Goal: Information Seeking & Learning: Learn about a topic

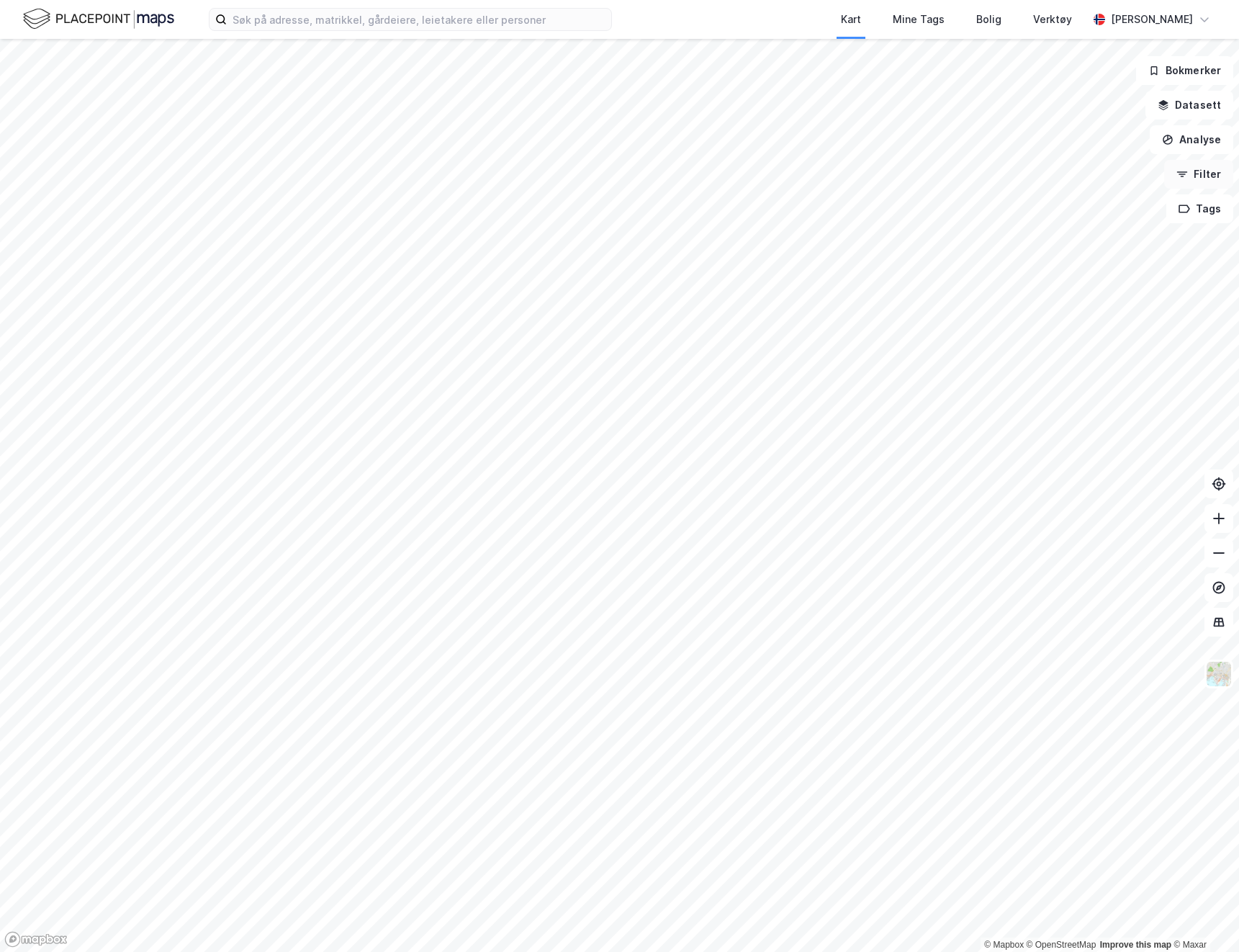
click at [1202, 180] on button "Filter" at bounding box center [1198, 174] width 69 height 29
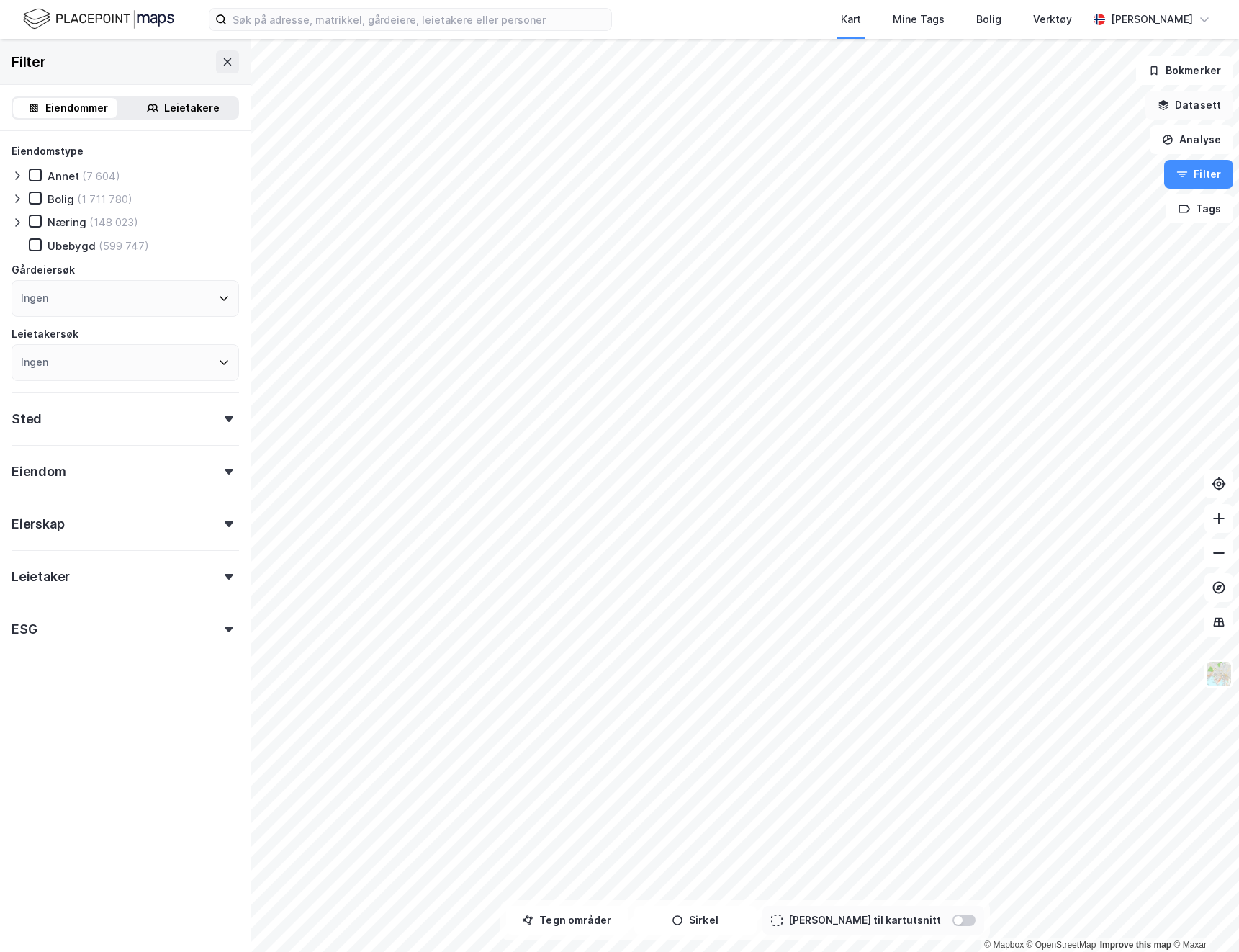
click at [1195, 103] on button "Datasett" at bounding box center [1189, 105] width 87 height 29
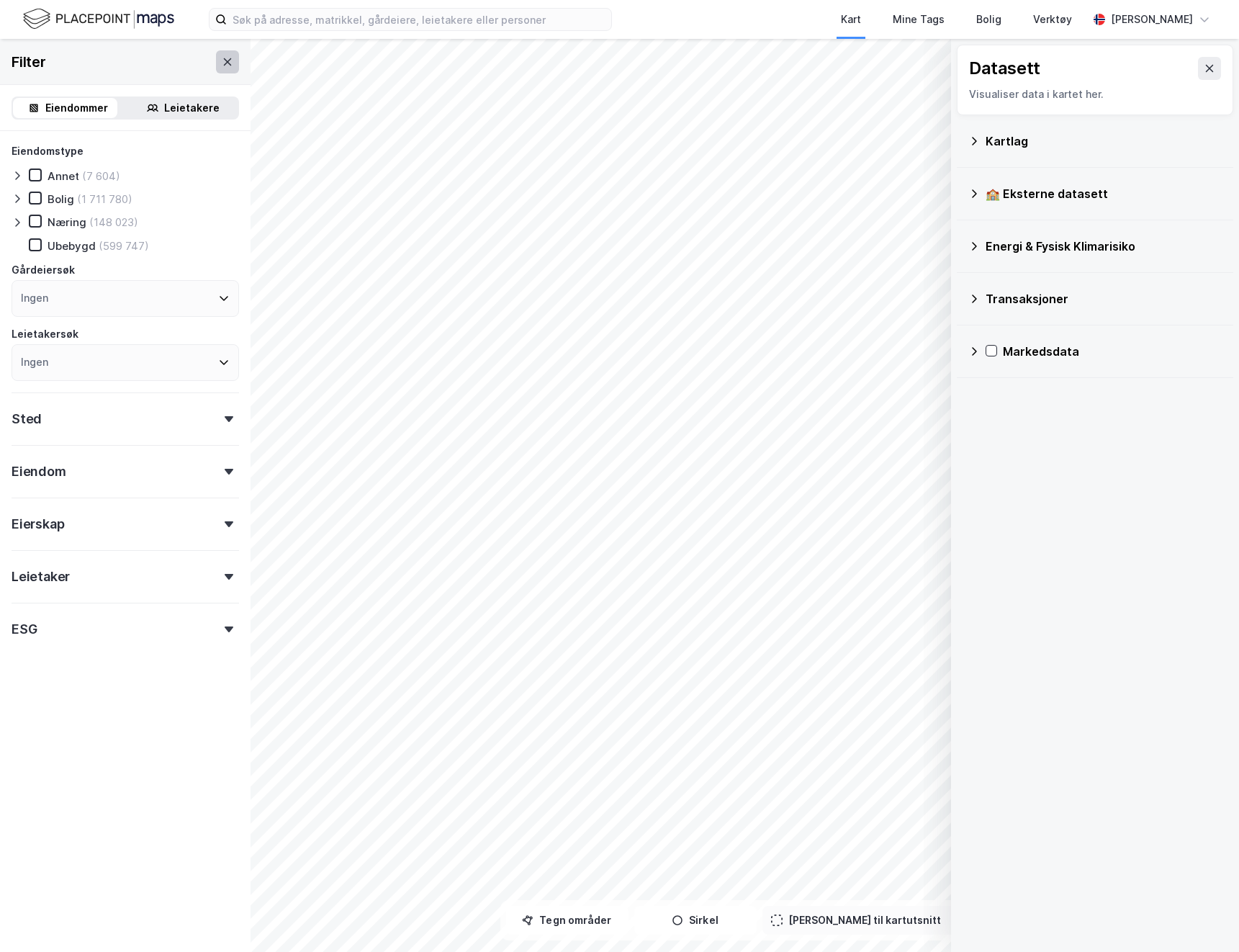
click at [222, 60] on icon at bounding box center [227, 62] width 11 height 11
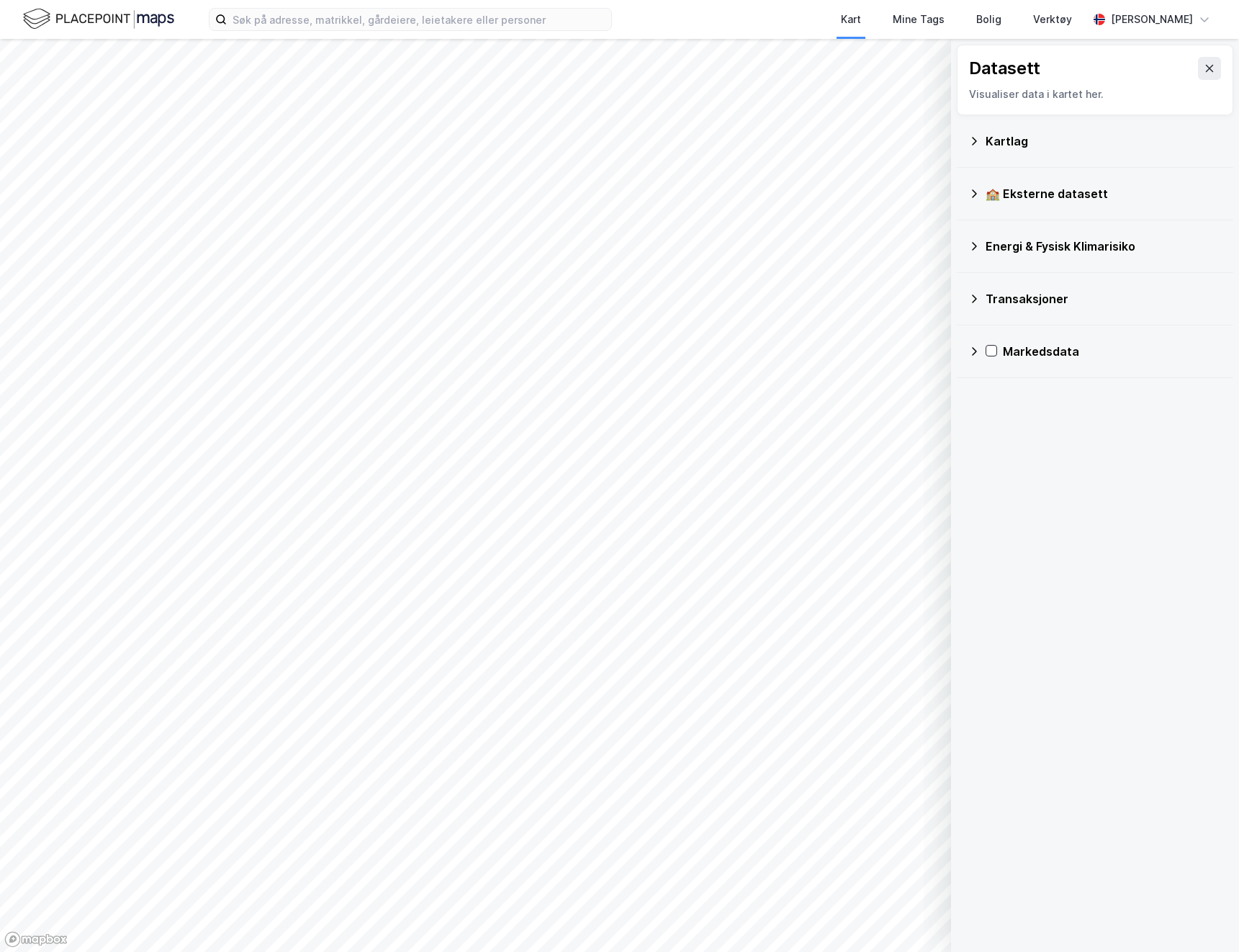
click at [1050, 289] on div "Transaksjoner" at bounding box center [1095, 298] width 254 height 34
click at [1030, 326] on div "Newsecs transaksjonsliste" at bounding box center [1121, 328] width 200 height 18
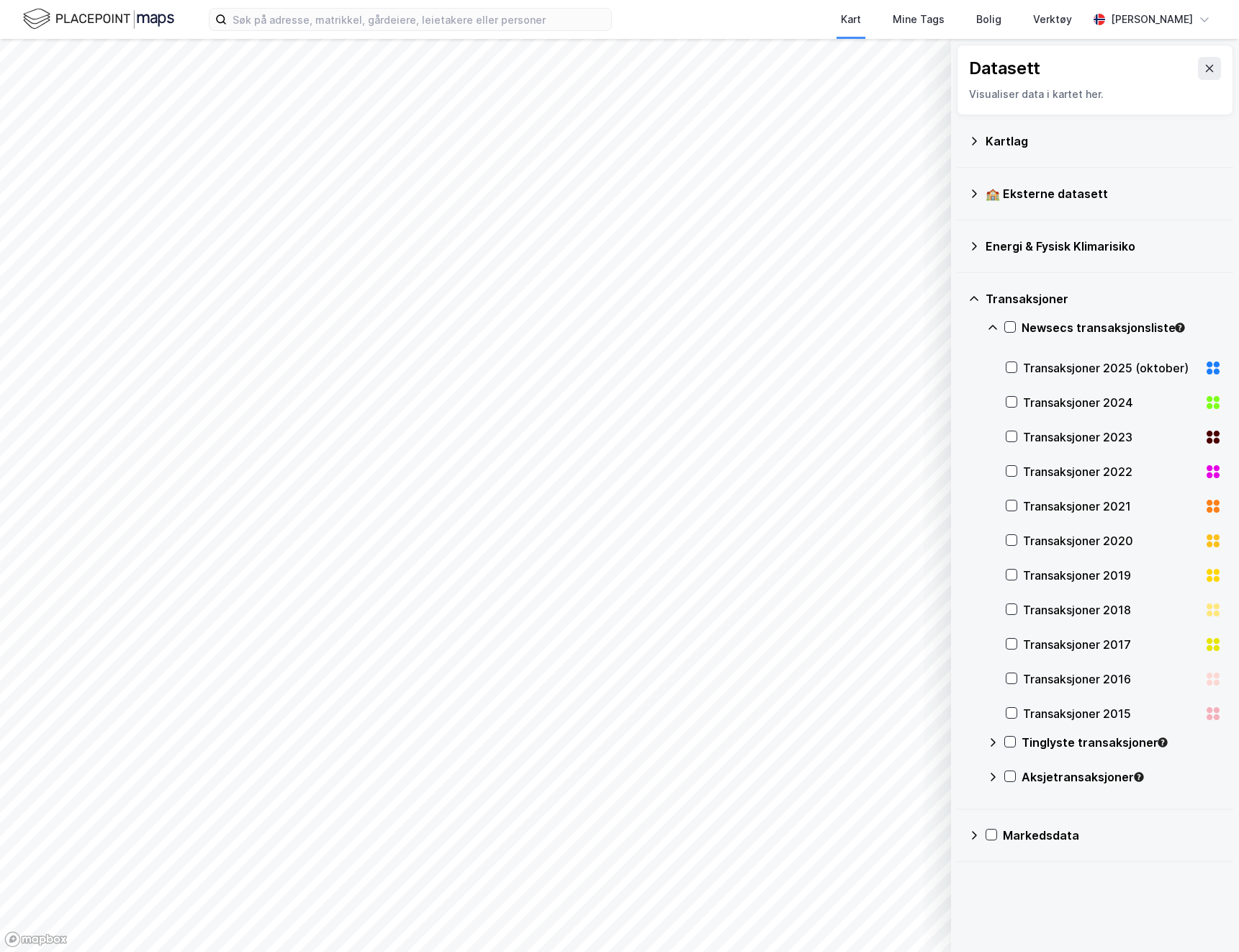
click at [1015, 325] on div "Newsecs transaksjonsliste" at bounding box center [1105, 333] width 235 height 34
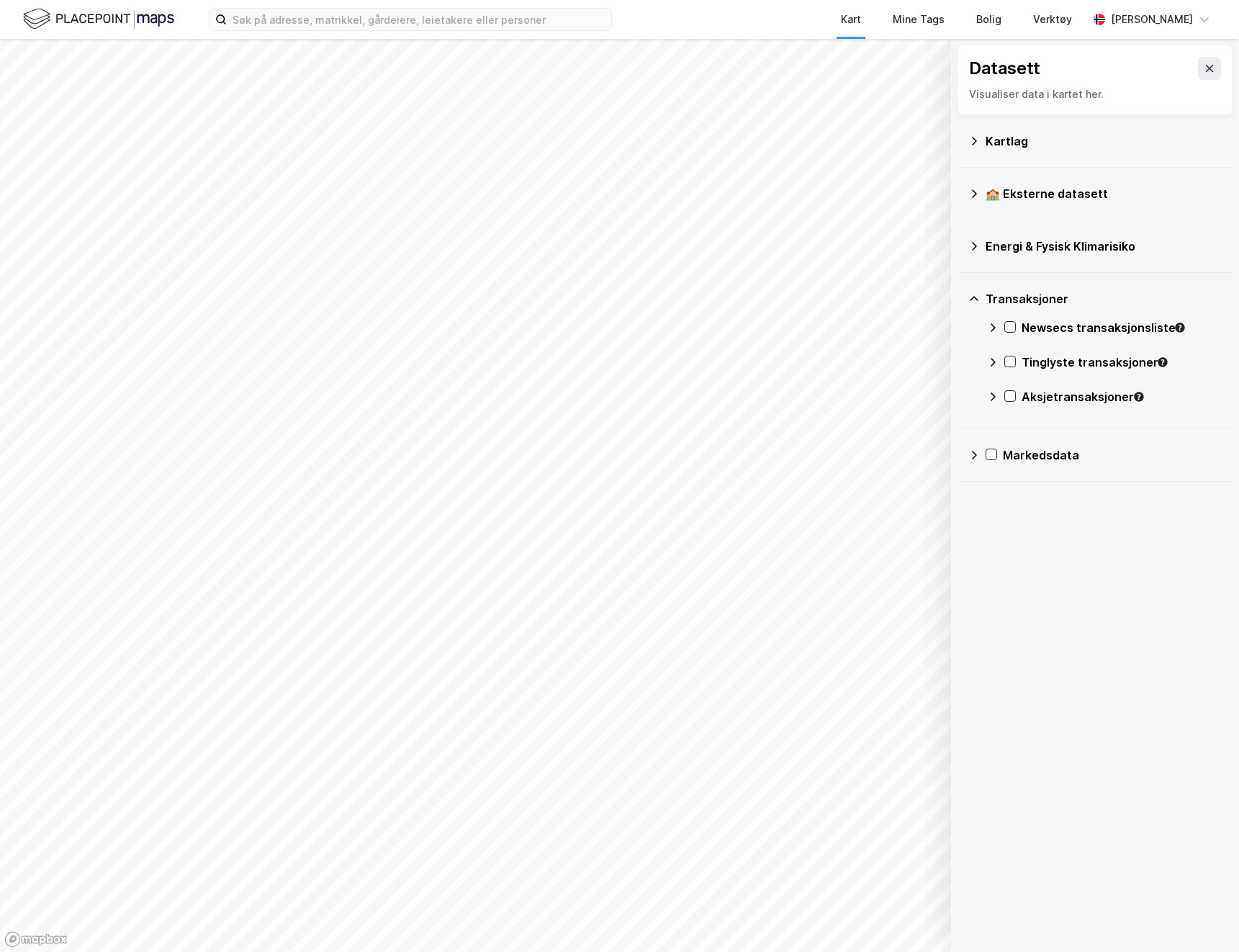
click at [972, 456] on icon at bounding box center [974, 454] width 11 height 11
click at [995, 558] on icon at bounding box center [992, 559] width 11 height 11
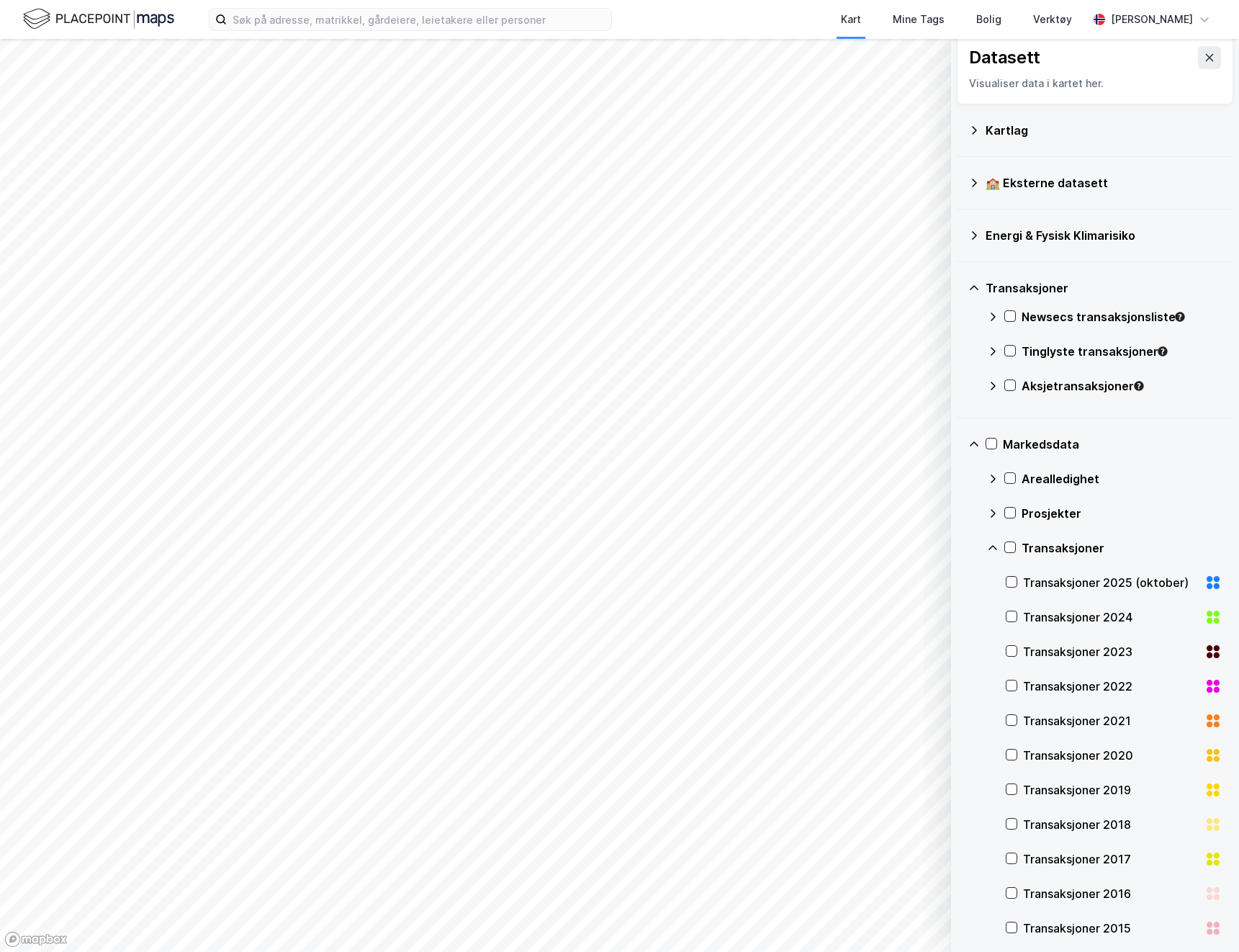
scroll to position [54, 0]
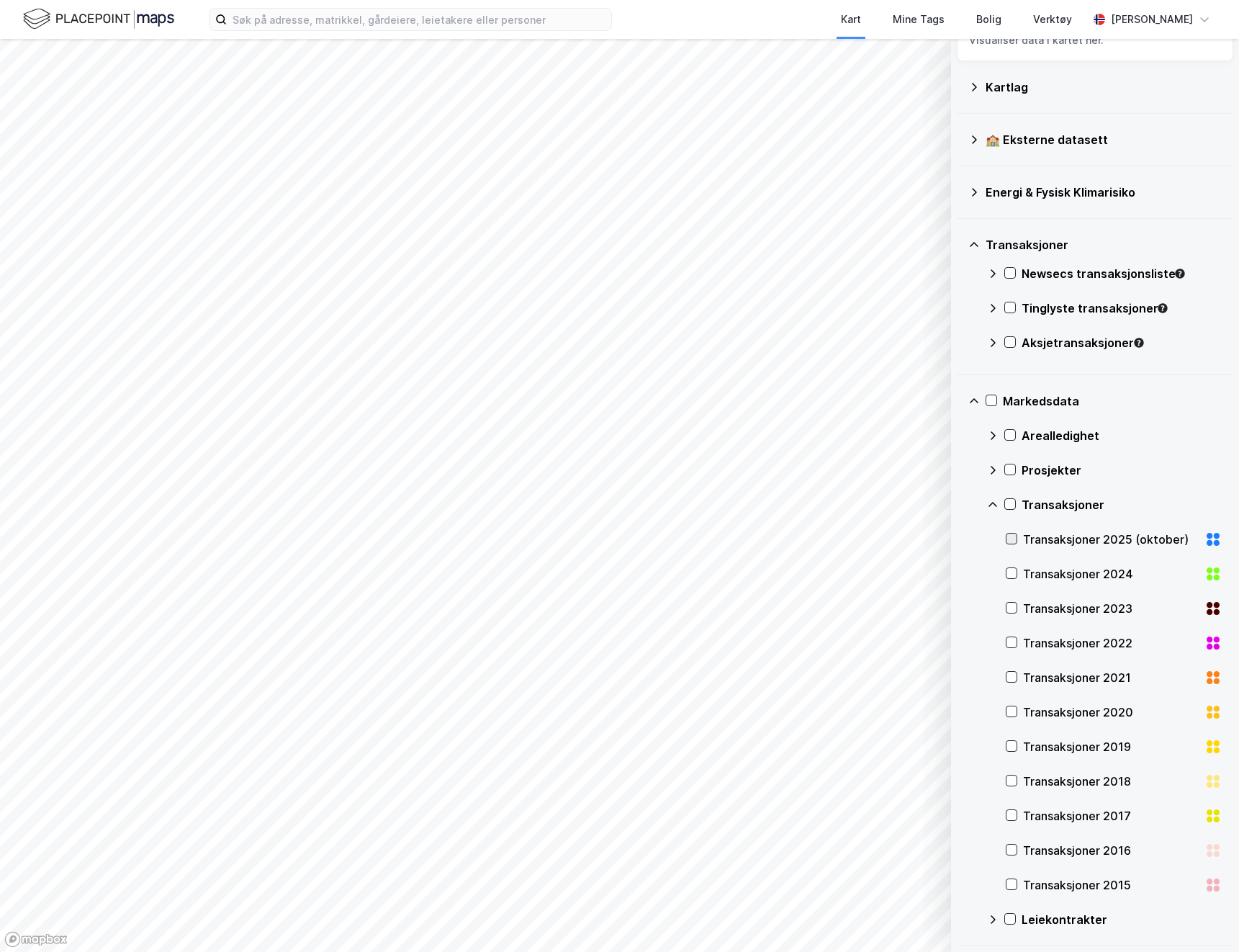
click at [1013, 536] on icon at bounding box center [1011, 538] width 10 height 10
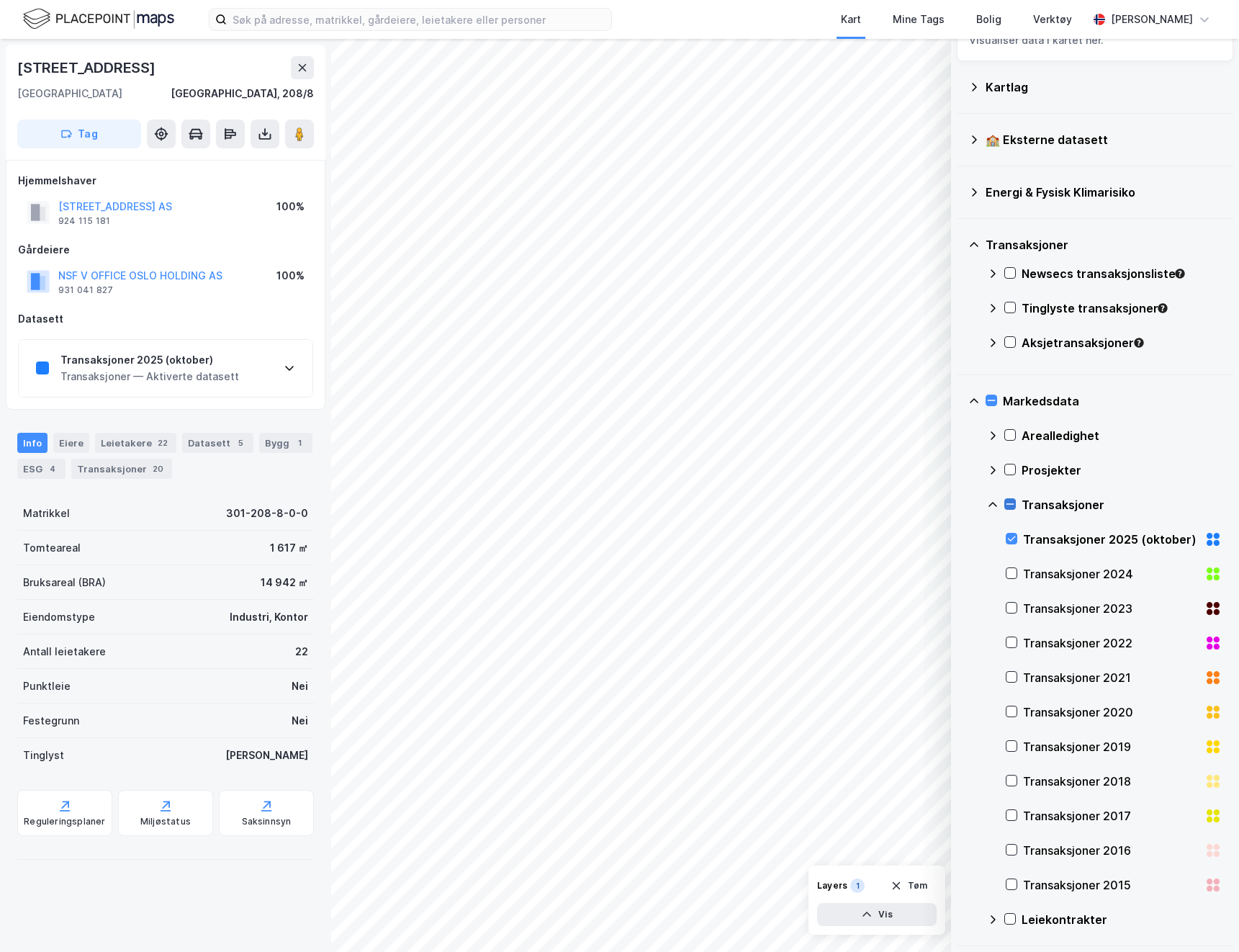
click at [1008, 504] on icon at bounding box center [1010, 504] width 8 height 1
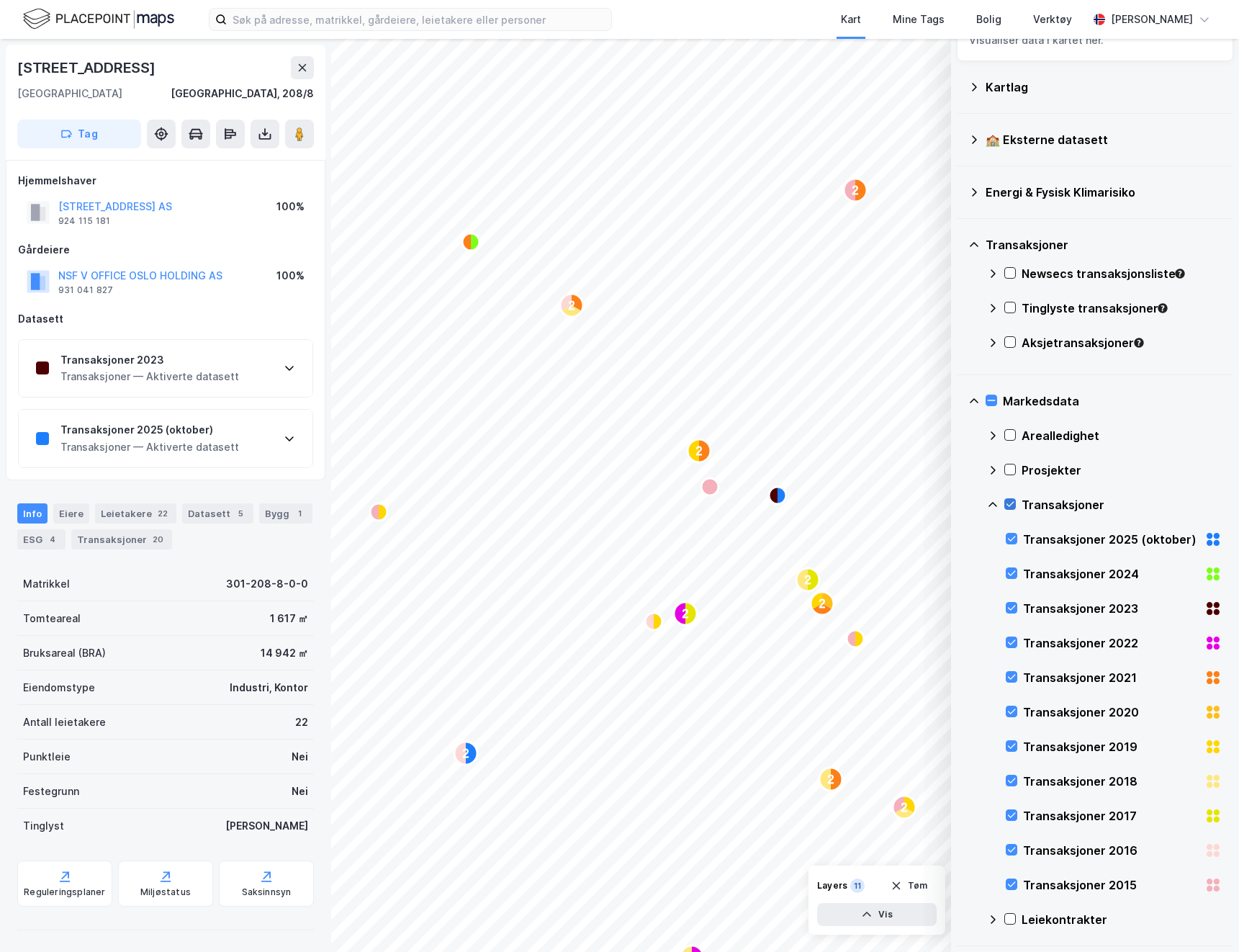
click at [1007, 503] on icon at bounding box center [1009, 503] width 10 height 10
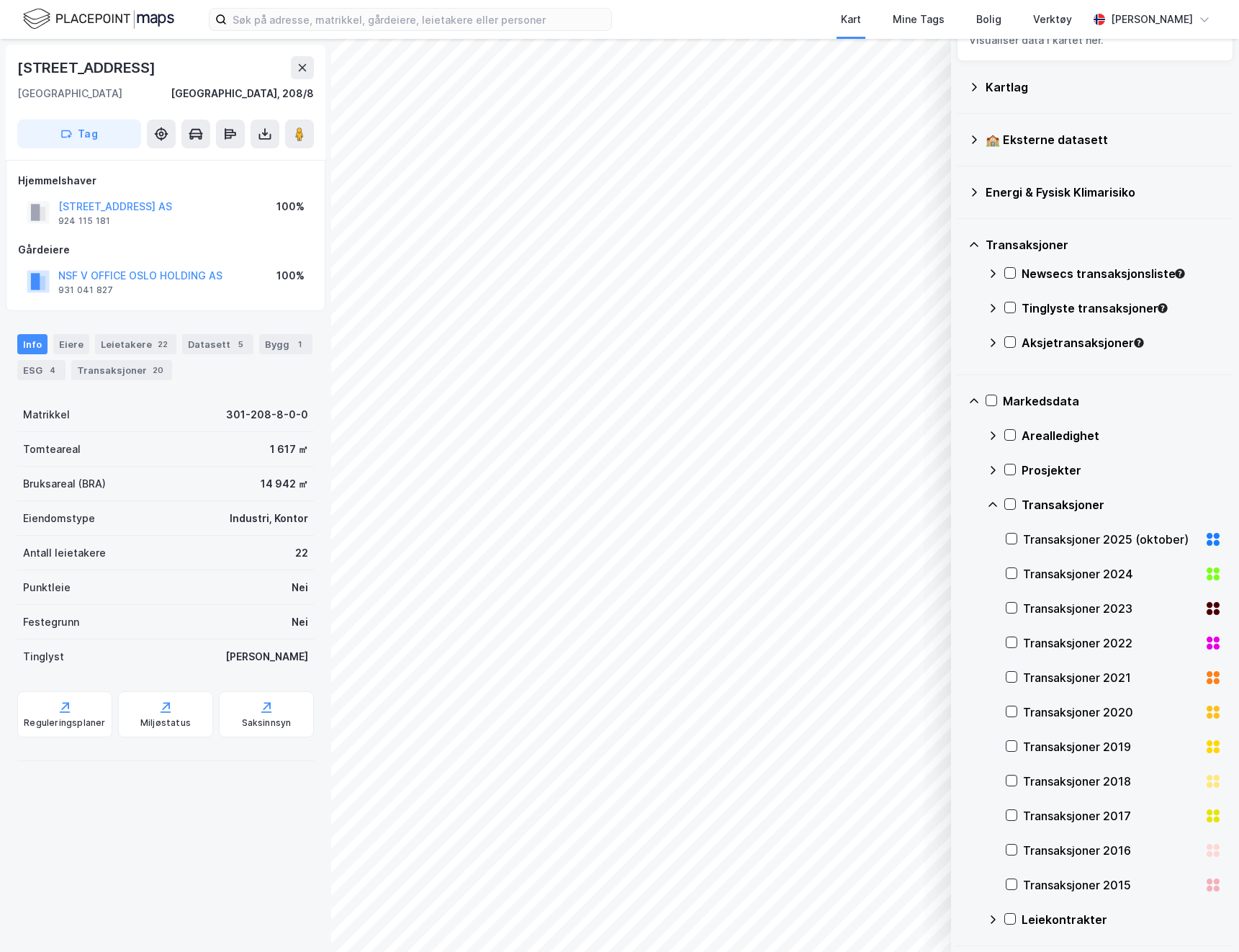
click at [985, 505] on div "Markedsdata Arealledighet Prosjekter Transaksjoner Transaksjoner 2025 (oktober)…" at bounding box center [1094, 660] width 277 height 571
click at [989, 504] on icon at bounding box center [992, 504] width 11 height 11
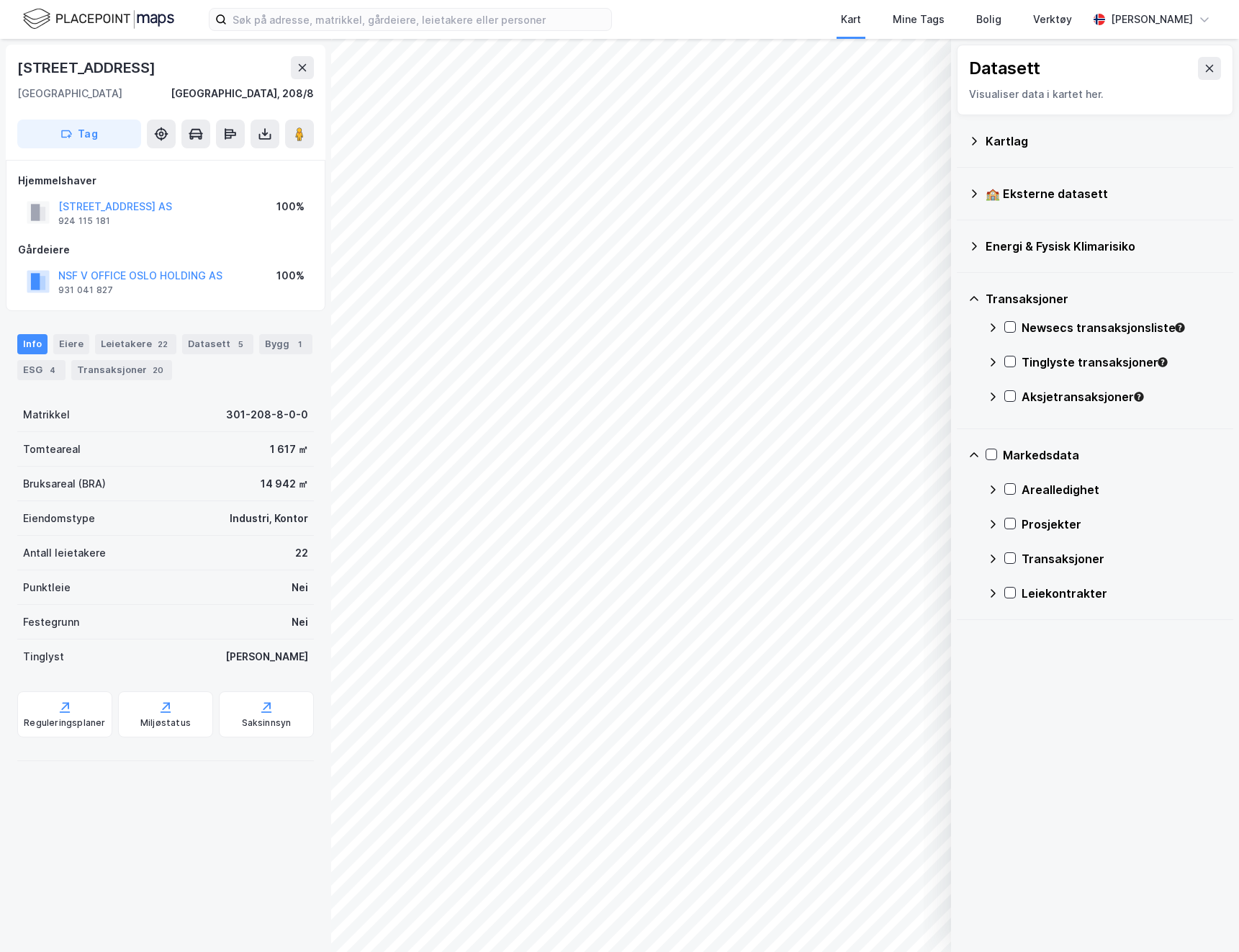
click at [993, 326] on icon at bounding box center [993, 328] width 5 height 9
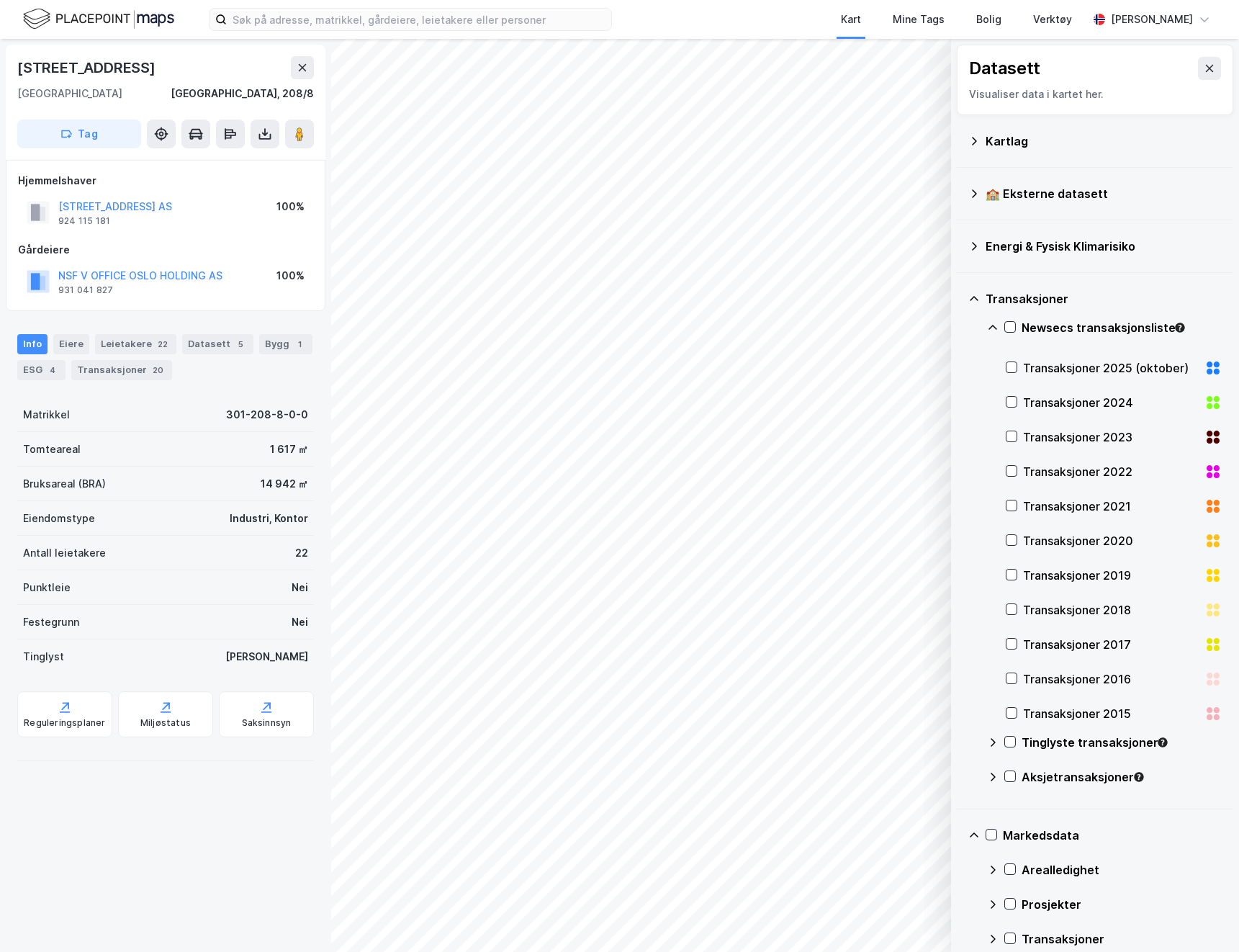
click at [993, 326] on icon at bounding box center [992, 327] width 9 height 5
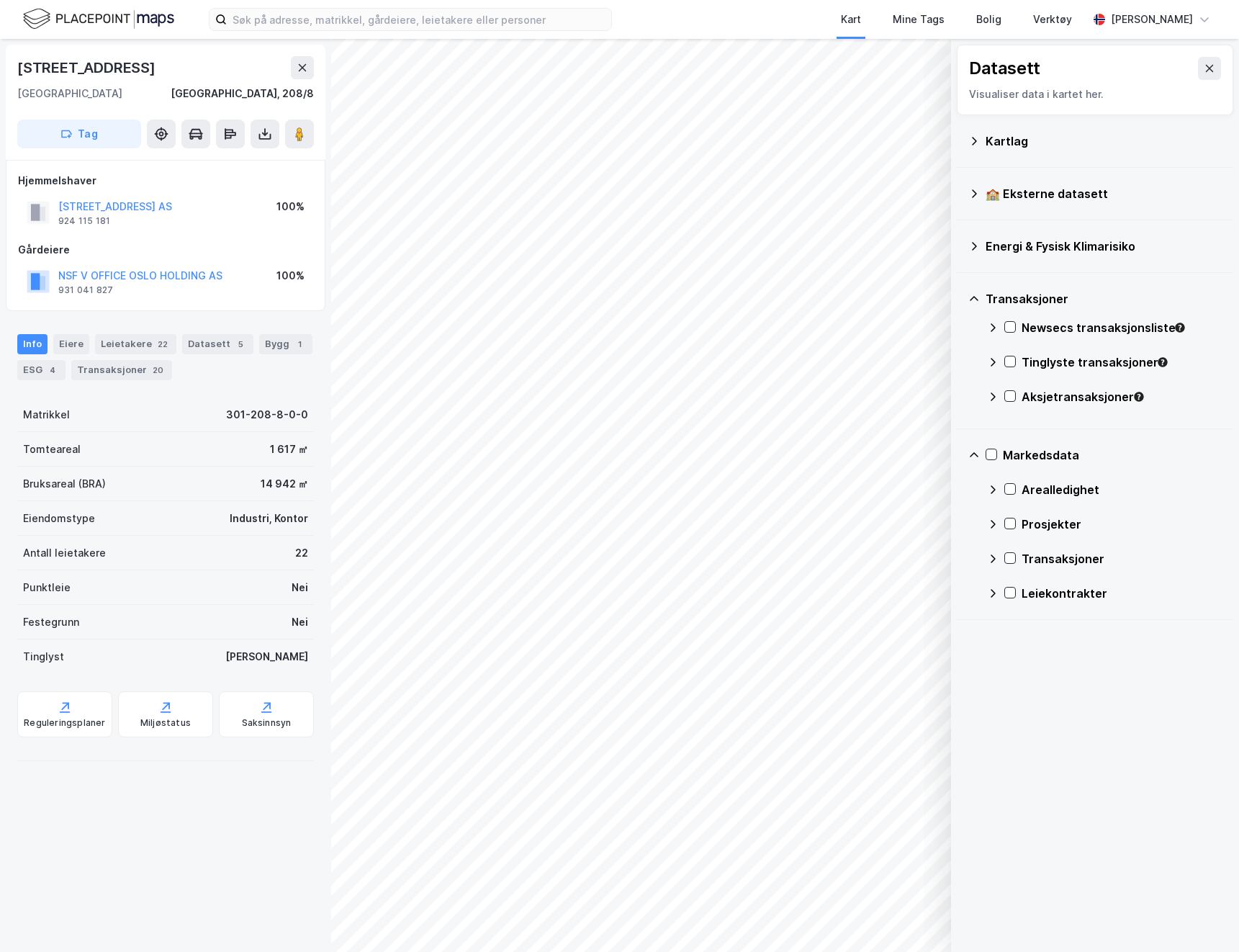
click at [996, 359] on icon at bounding box center [992, 362] width 11 height 11
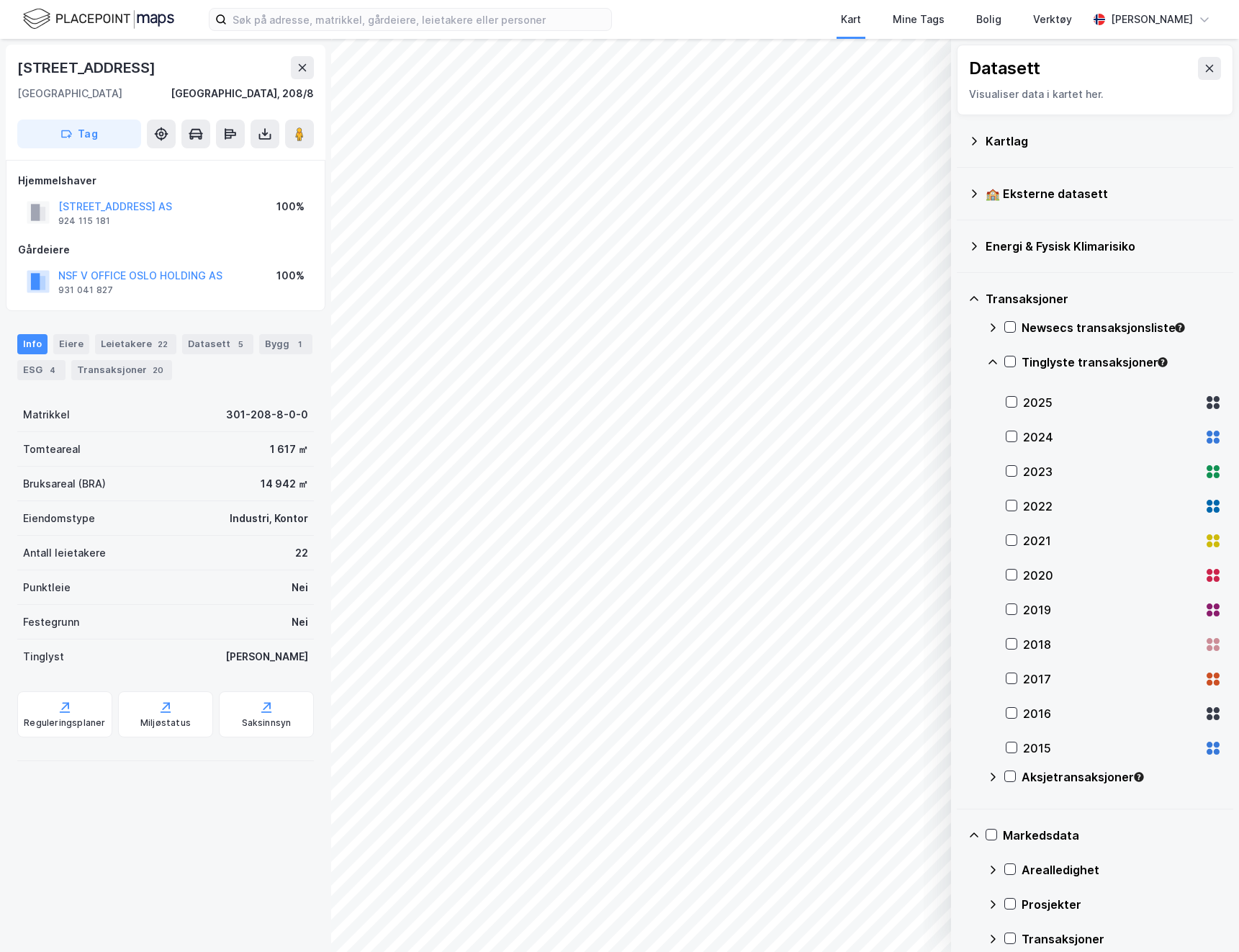
click at [995, 359] on icon at bounding box center [992, 362] width 11 height 11
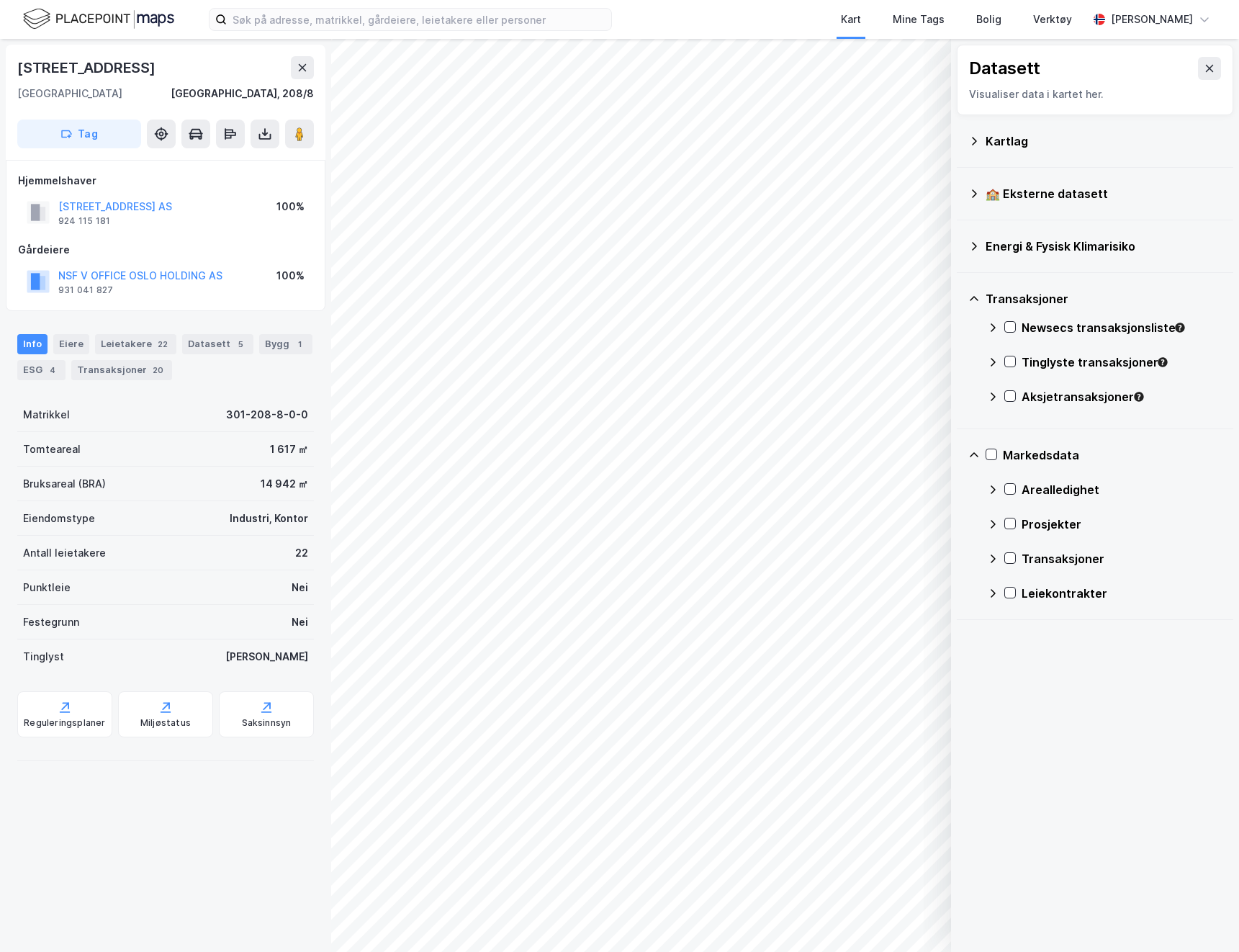
click at [997, 395] on icon at bounding box center [992, 396] width 11 height 11
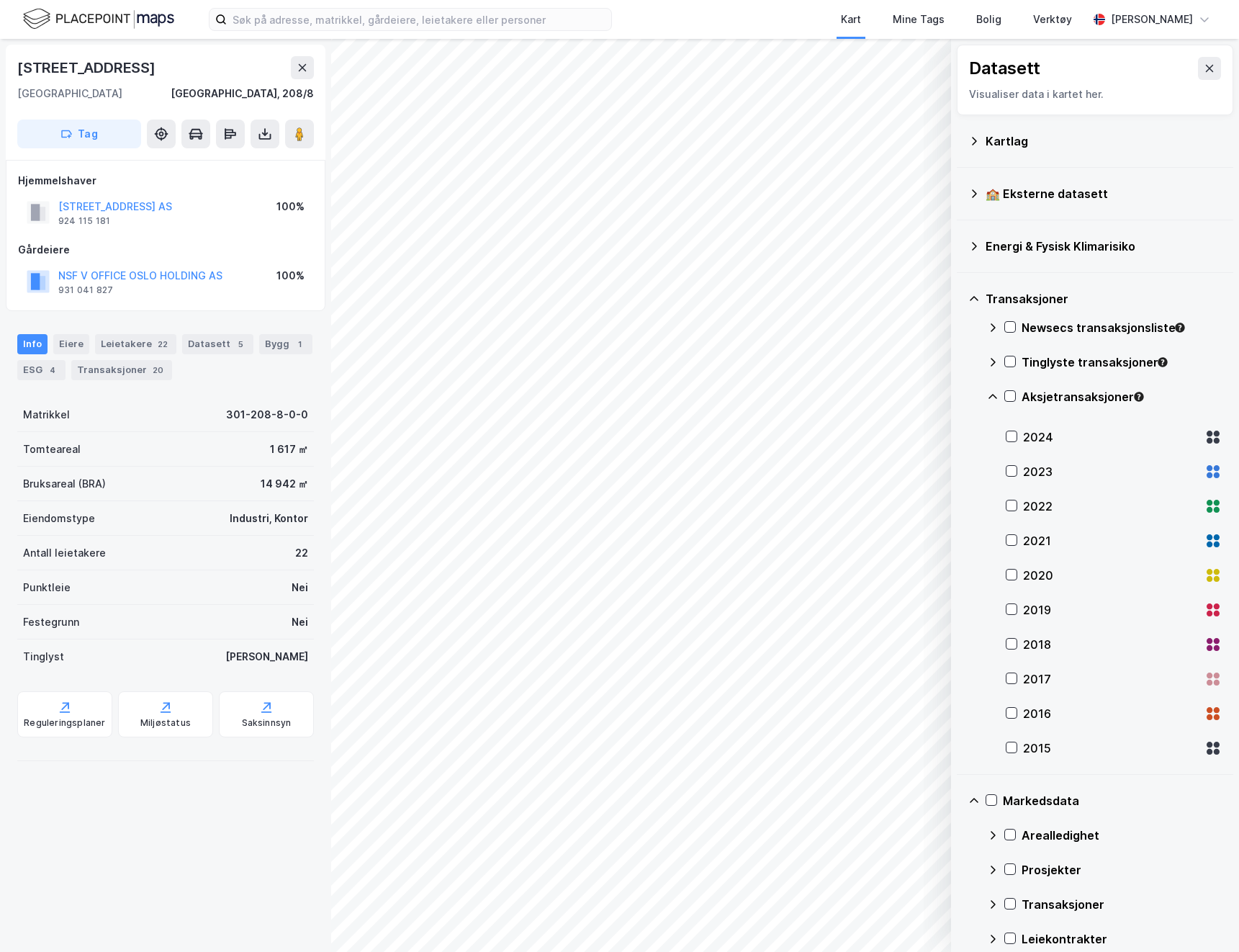
click at [995, 396] on icon at bounding box center [992, 396] width 11 height 11
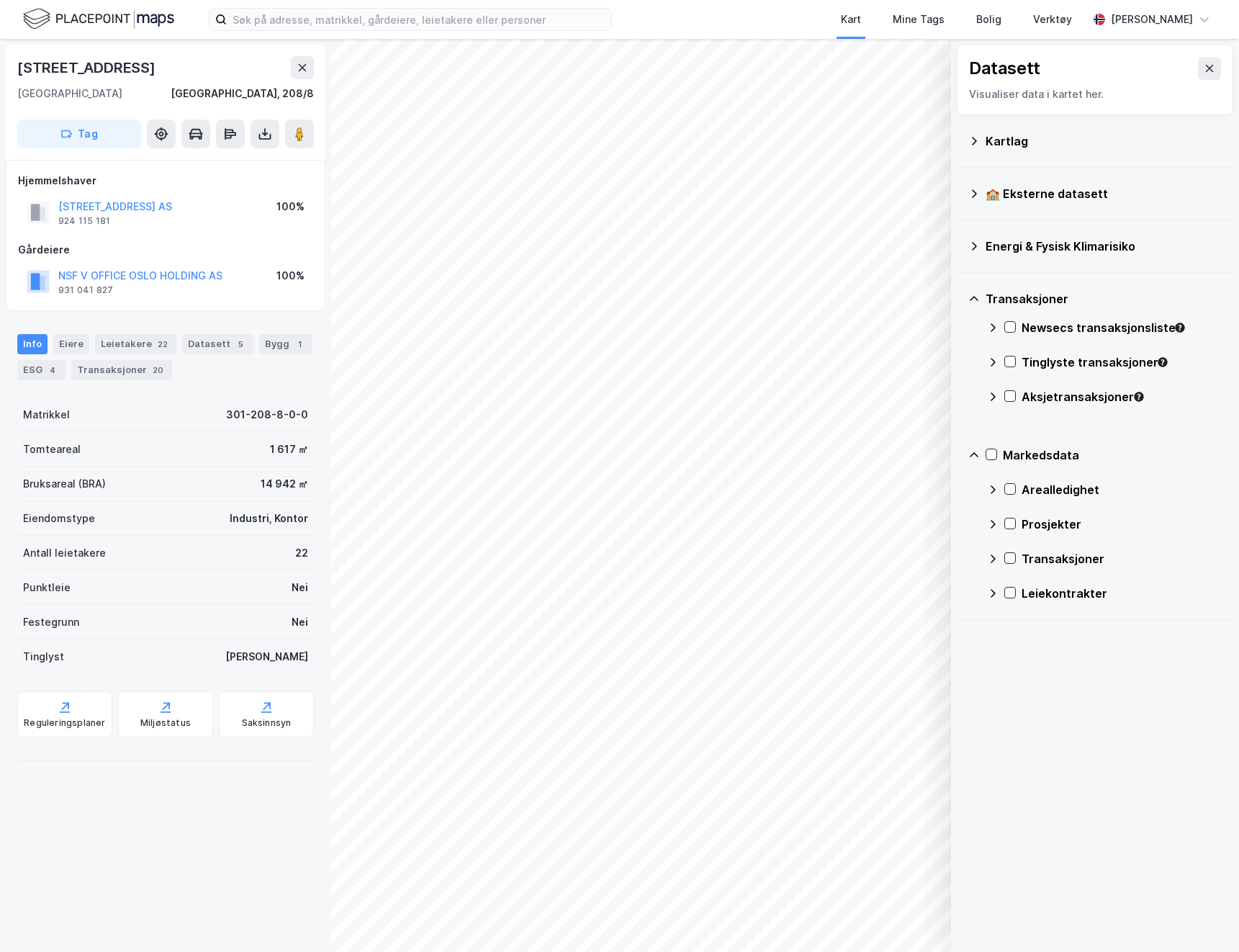
click at [995, 592] on icon at bounding box center [993, 593] width 5 height 9
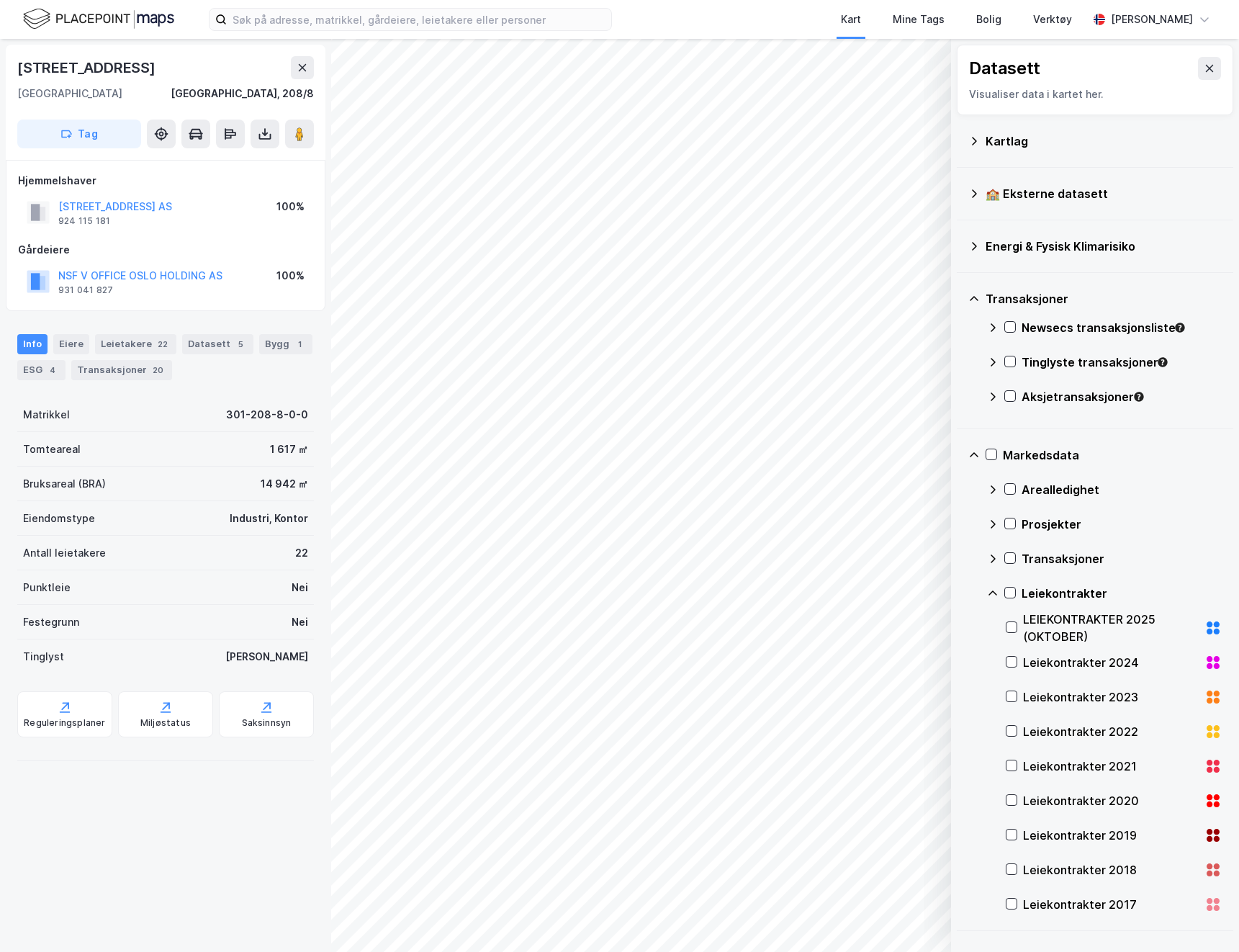
click at [995, 592] on icon at bounding box center [992, 593] width 9 height 5
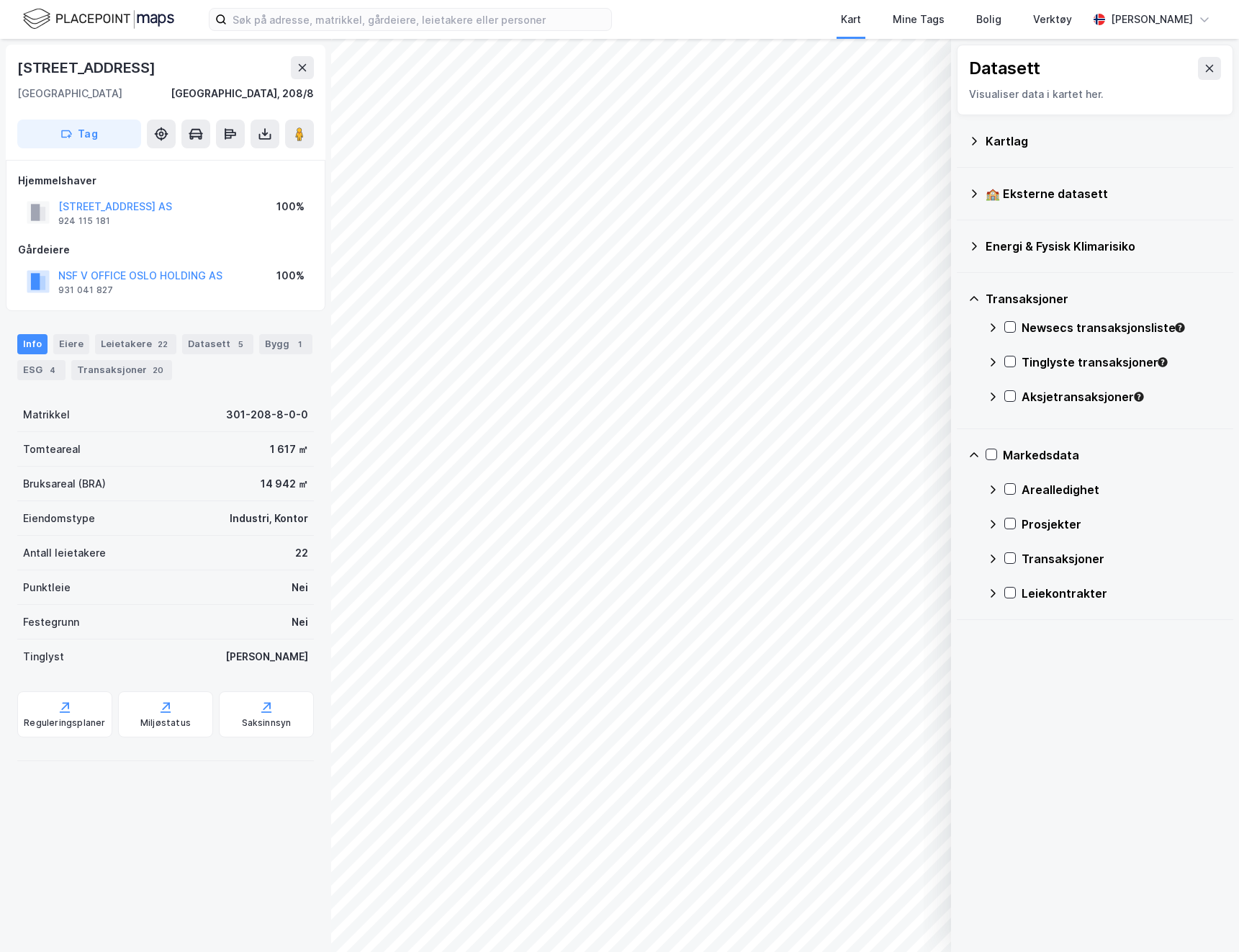
click at [995, 526] on icon at bounding box center [992, 523] width 11 height 11
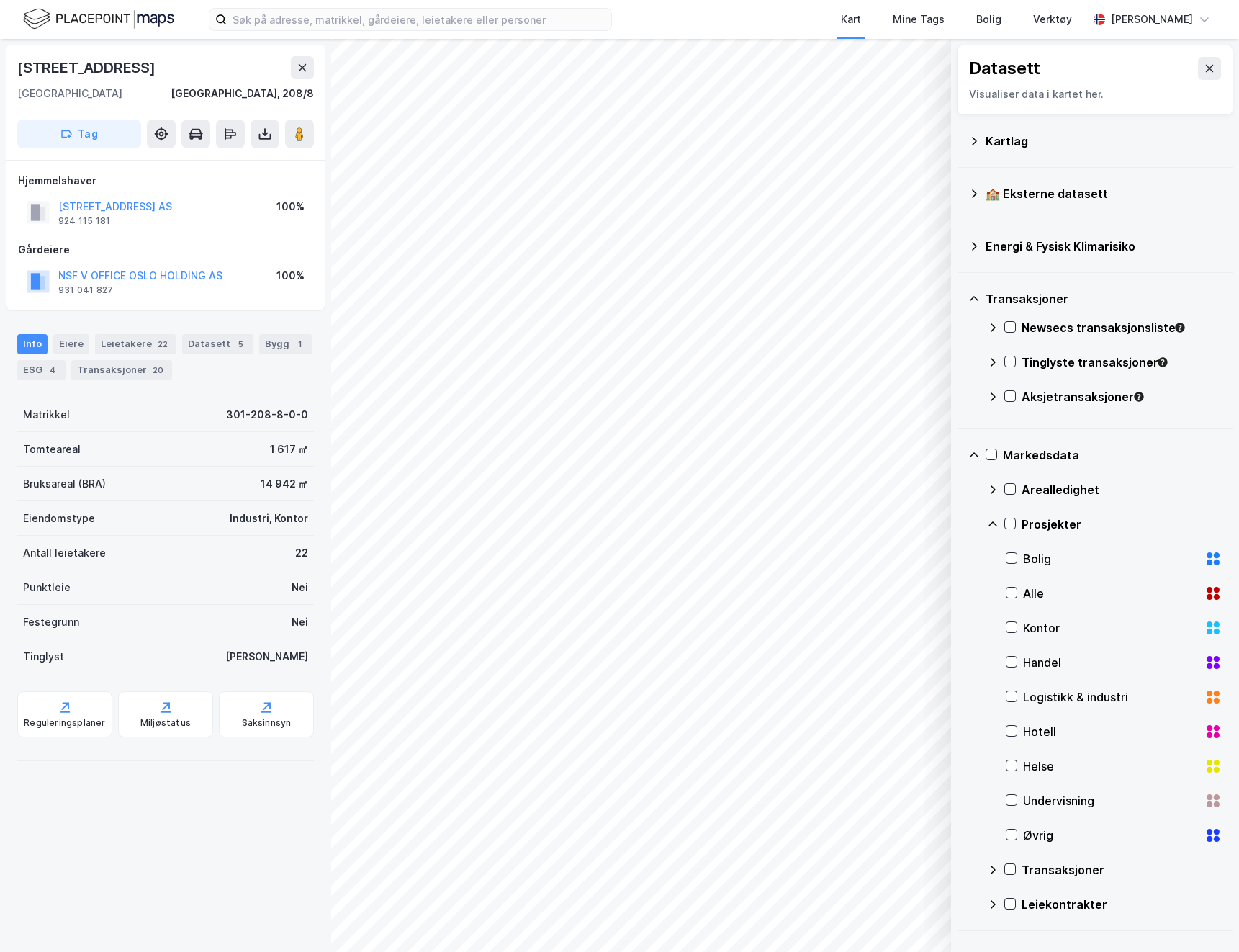
click at [994, 522] on icon at bounding box center [992, 523] width 11 height 11
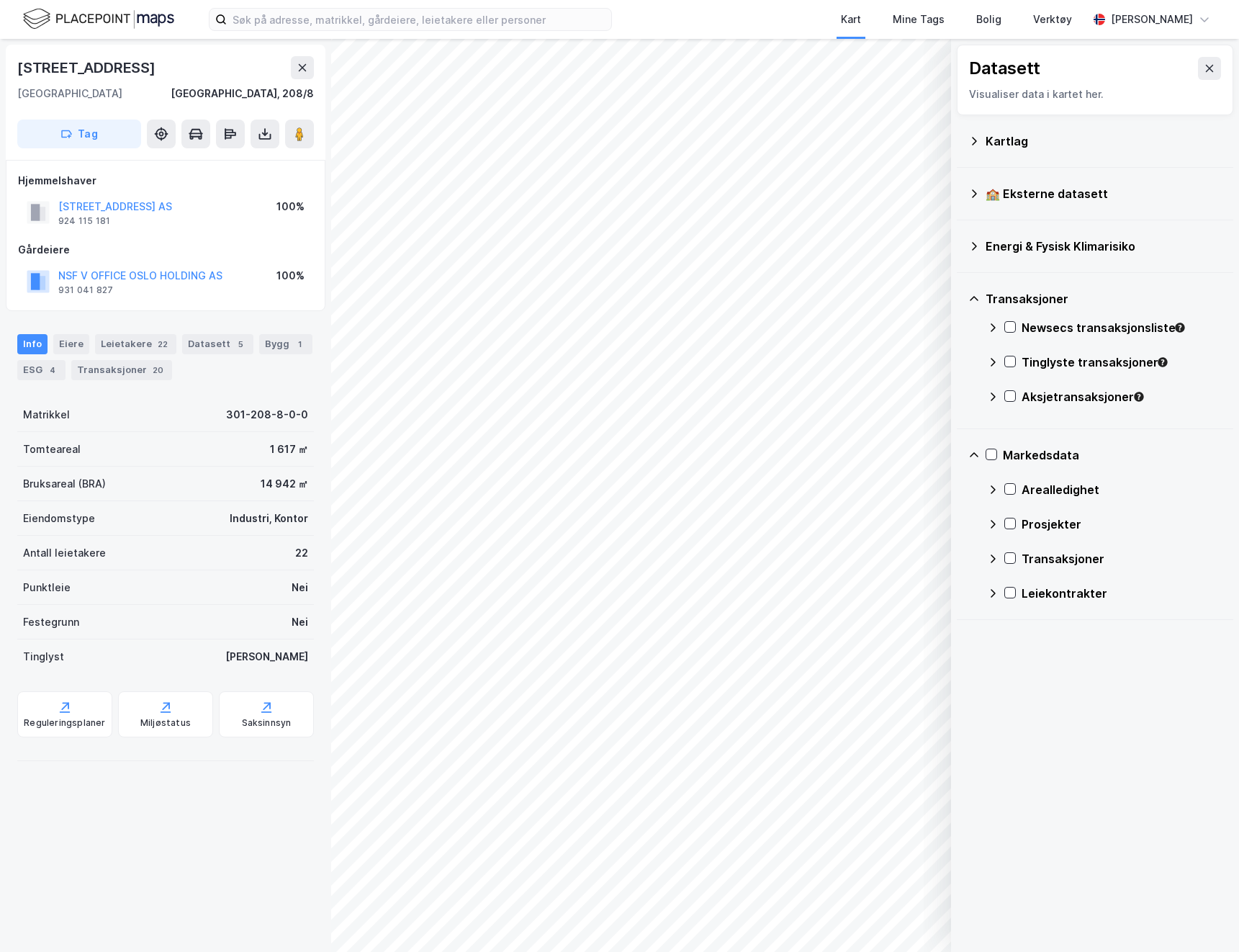
click at [997, 493] on icon at bounding box center [992, 489] width 11 height 11
click at [997, 491] on icon at bounding box center [992, 489] width 11 height 11
click at [1198, 76] on button at bounding box center [1209, 68] width 23 height 23
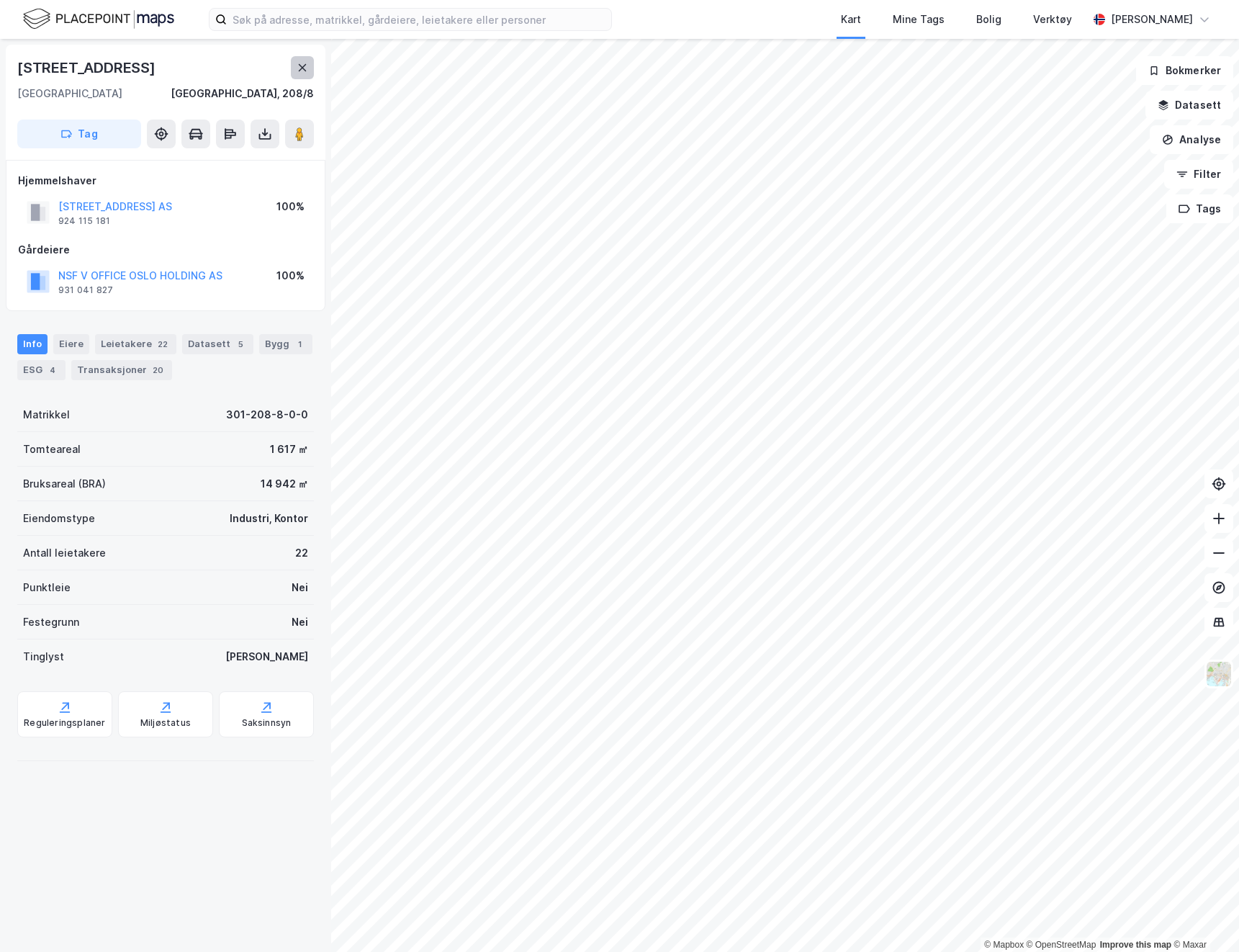
click at [298, 68] on icon at bounding box center [302, 67] width 11 height 11
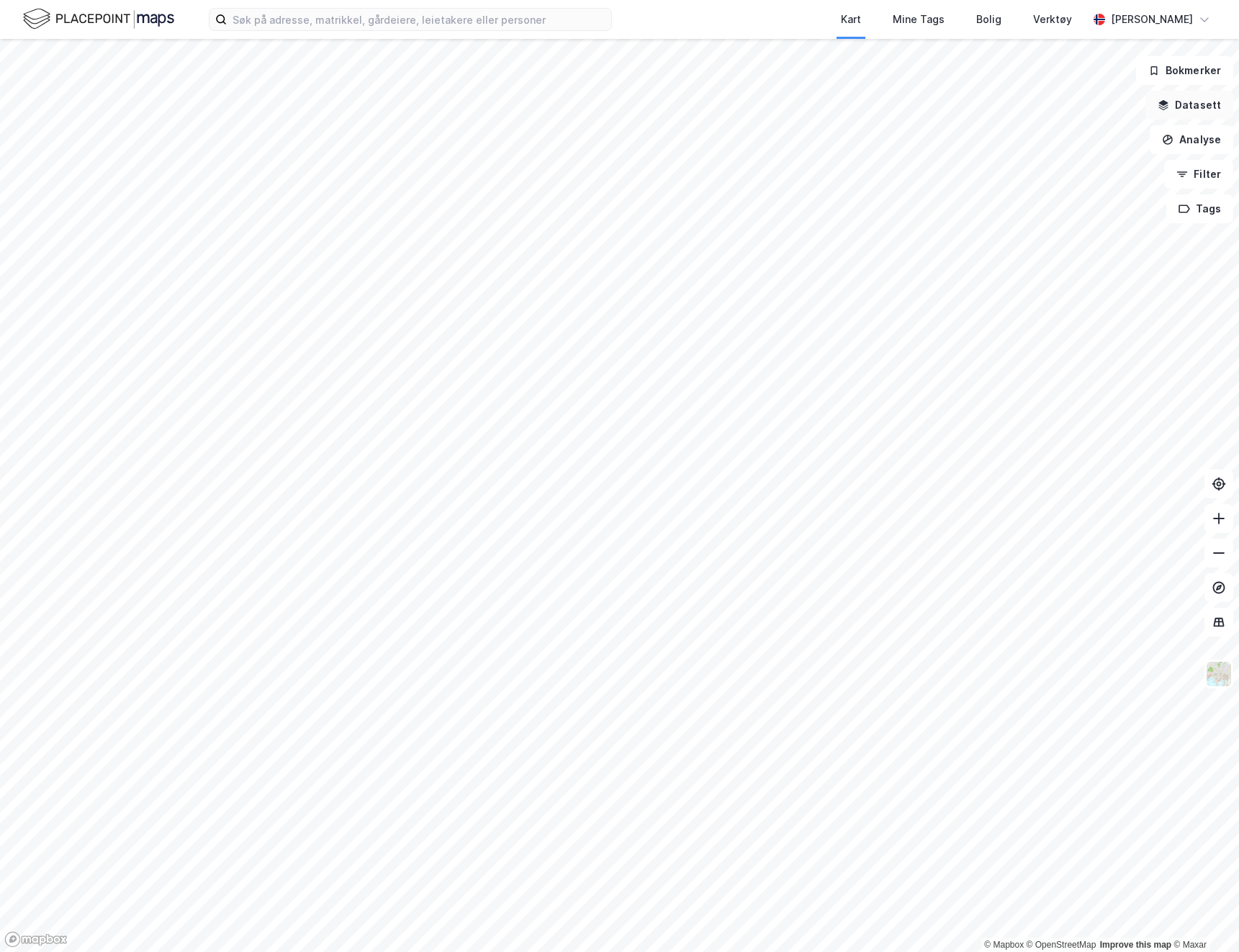
click at [1193, 113] on button "Datasett" at bounding box center [1189, 105] width 87 height 29
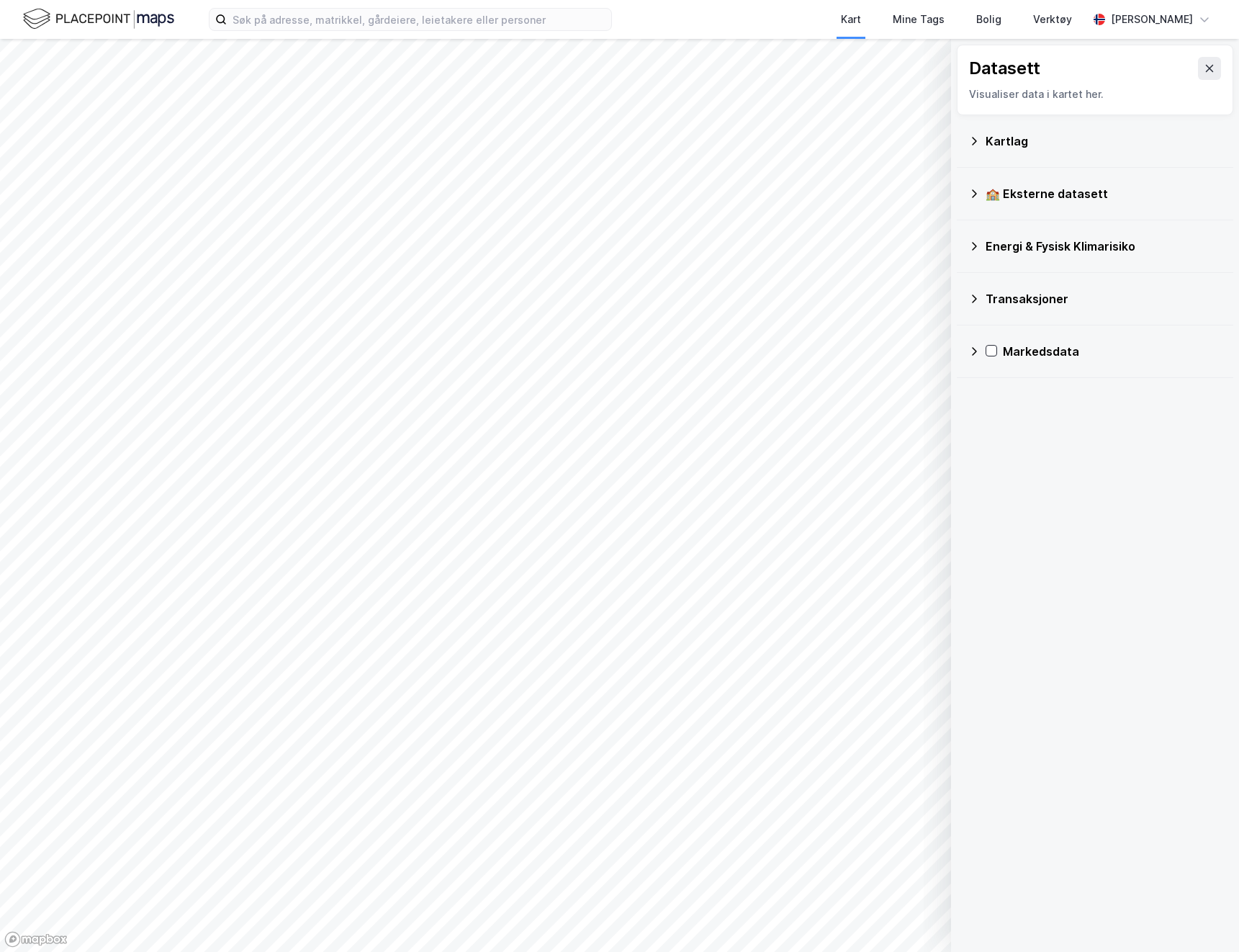
click at [976, 301] on icon at bounding box center [974, 299] width 11 height 11
click at [1007, 331] on icon at bounding box center [1009, 326] width 10 height 10
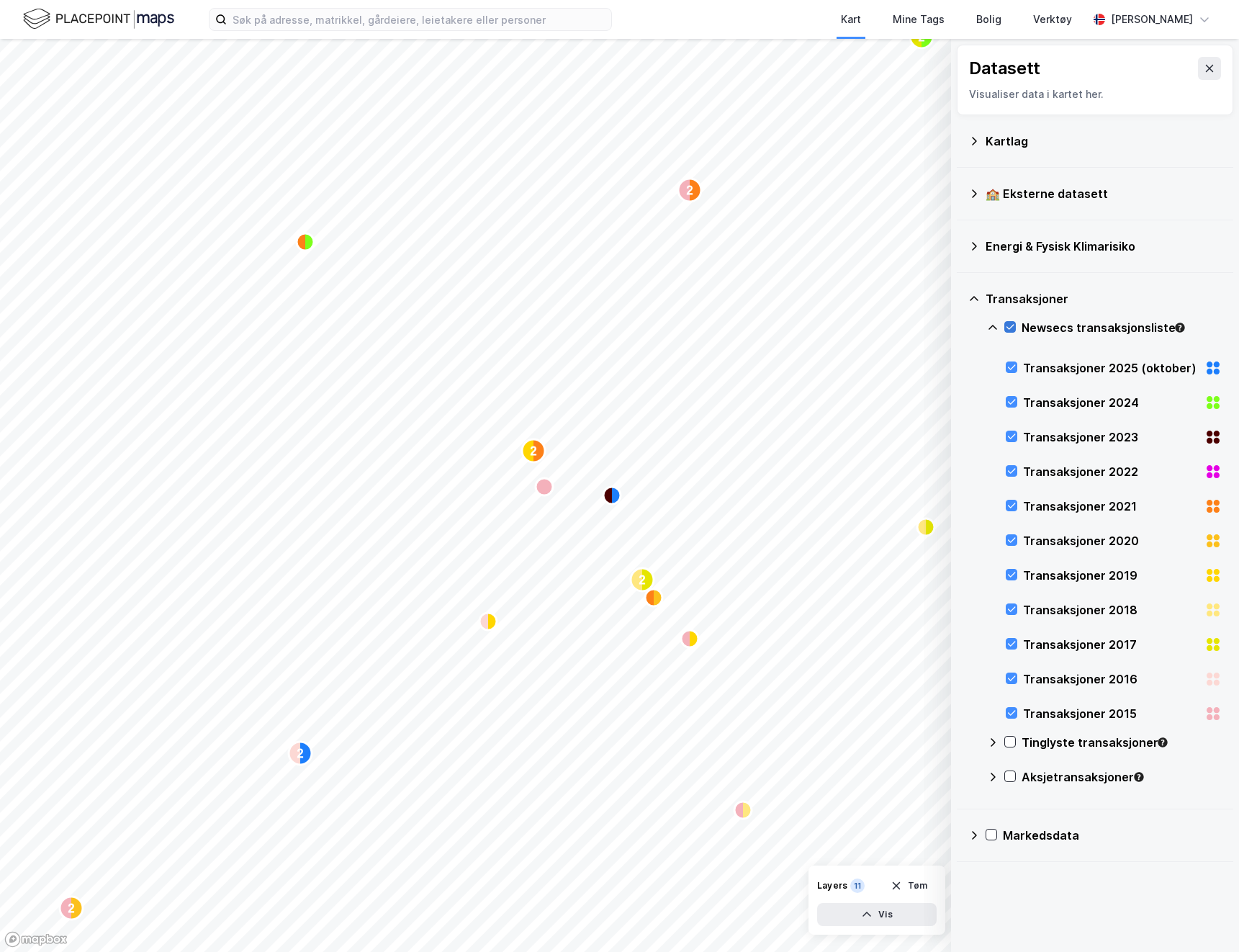
click at [1007, 331] on icon at bounding box center [1009, 326] width 10 height 10
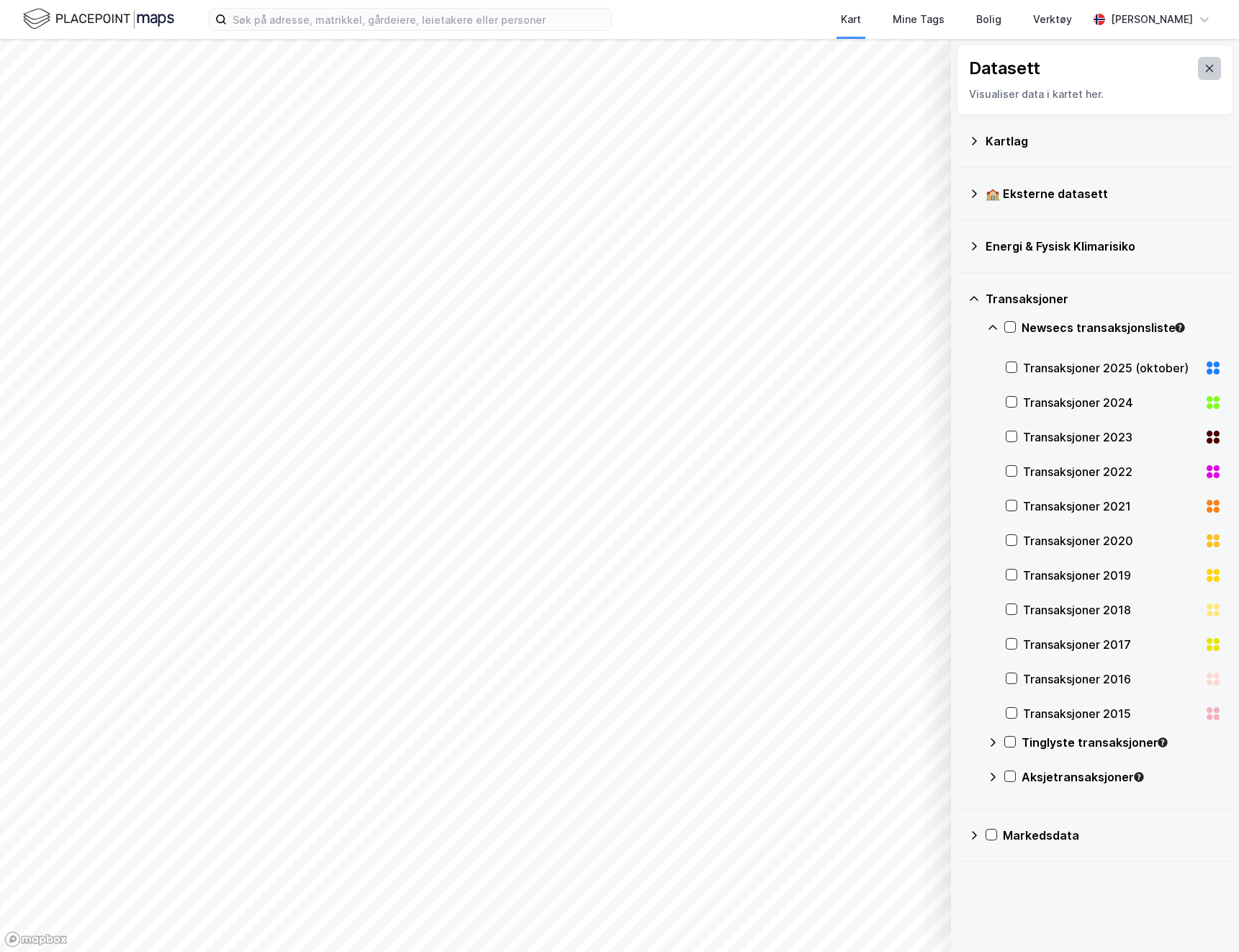
click at [1197, 71] on button at bounding box center [1209, 68] width 23 height 23
